Goal: Book appointment/travel/reservation

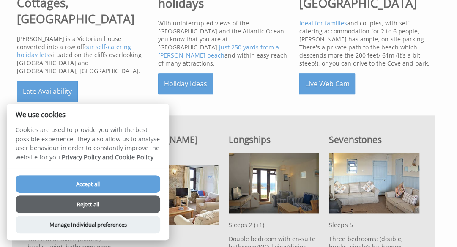
scroll to position [356, 0]
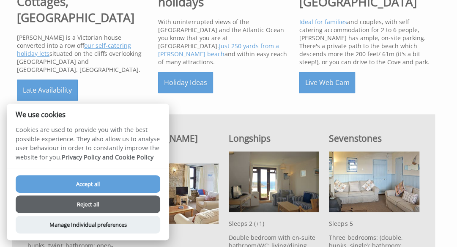
click at [94, 41] on link "four self-catering holiday lets" at bounding box center [74, 49] width 114 height 16
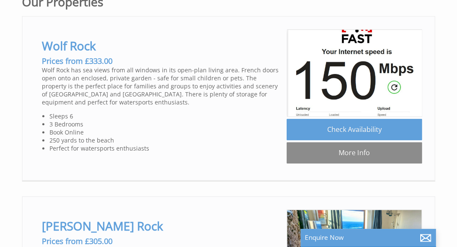
scroll to position [0, 1724]
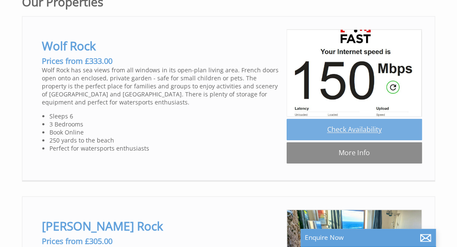
click at [357, 139] on link "Check Availability" at bounding box center [353, 129] width 135 height 21
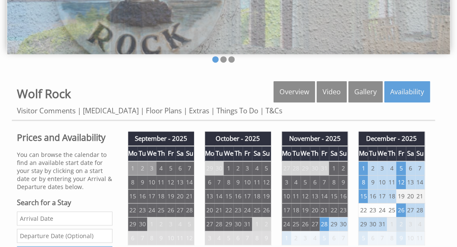
scroll to position [158, 0]
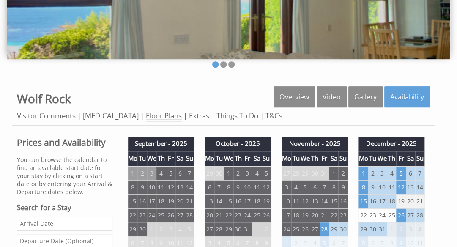
click at [149, 114] on link "Floor Plans" at bounding box center [164, 116] width 36 height 11
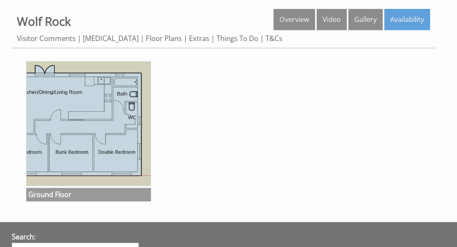
scroll to position [237, 0]
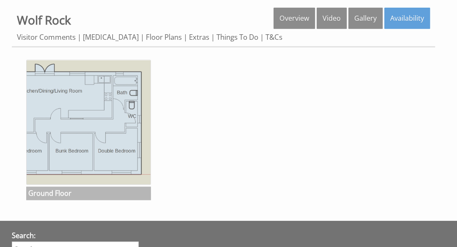
click at [101, 112] on img at bounding box center [88, 122] width 125 height 125
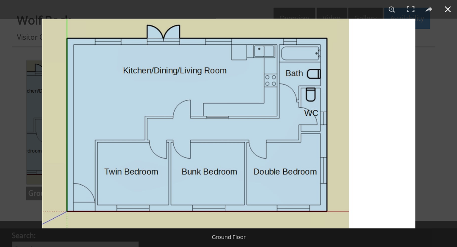
click at [448, 10] on button at bounding box center [447, 9] width 19 height 19
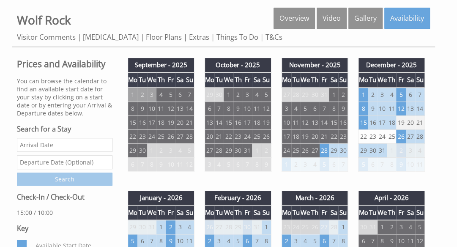
scroll to position [158, 0]
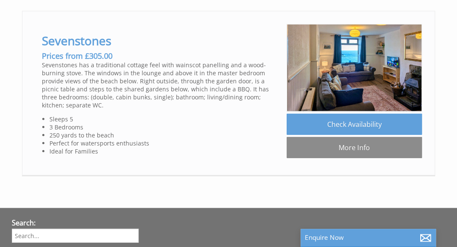
scroll to position [910, 0]
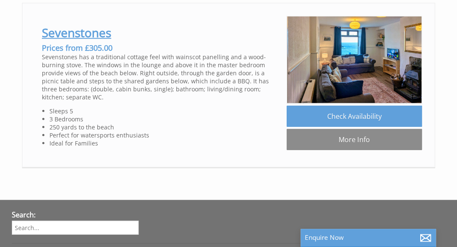
click at [82, 41] on link "Sevenstones" at bounding box center [76, 33] width 69 height 16
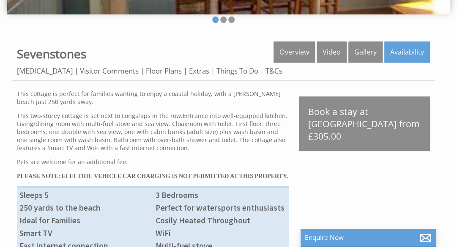
scroll to position [193, 0]
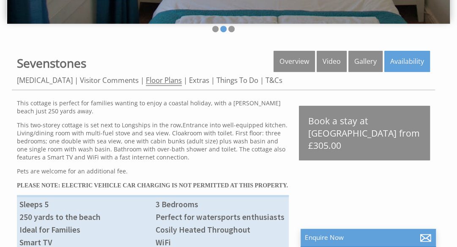
click at [146, 78] on link "Floor Plans" at bounding box center [164, 80] width 36 height 11
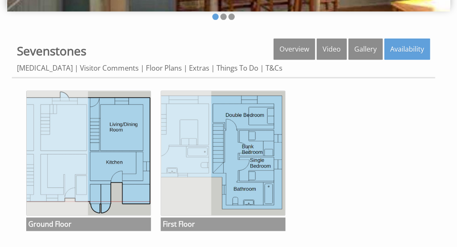
scroll to position [214, 0]
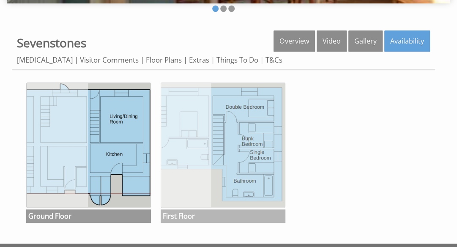
click at [190, 161] on img at bounding box center [223, 144] width 125 height 125
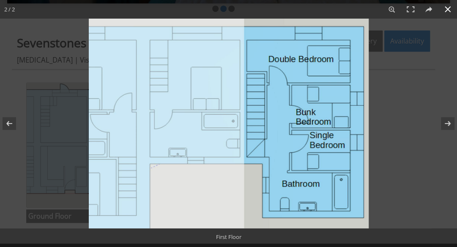
click at [447, 8] on button at bounding box center [447, 9] width 19 height 19
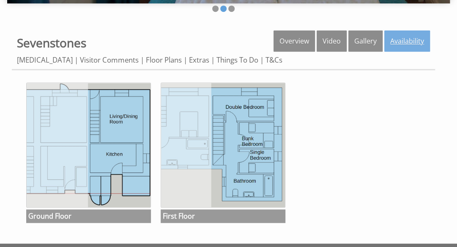
click at [411, 39] on link "Availability" at bounding box center [407, 40] width 46 height 21
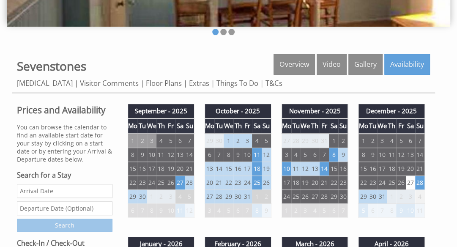
scroll to position [206, 0]
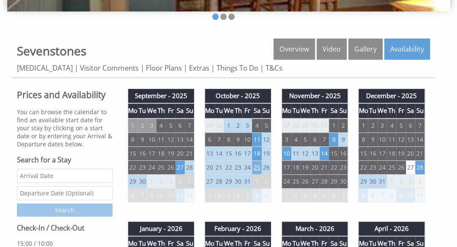
click at [256, 166] on td "25" at bounding box center [256, 167] width 9 height 14
